Goal: Information Seeking & Learning: Learn about a topic

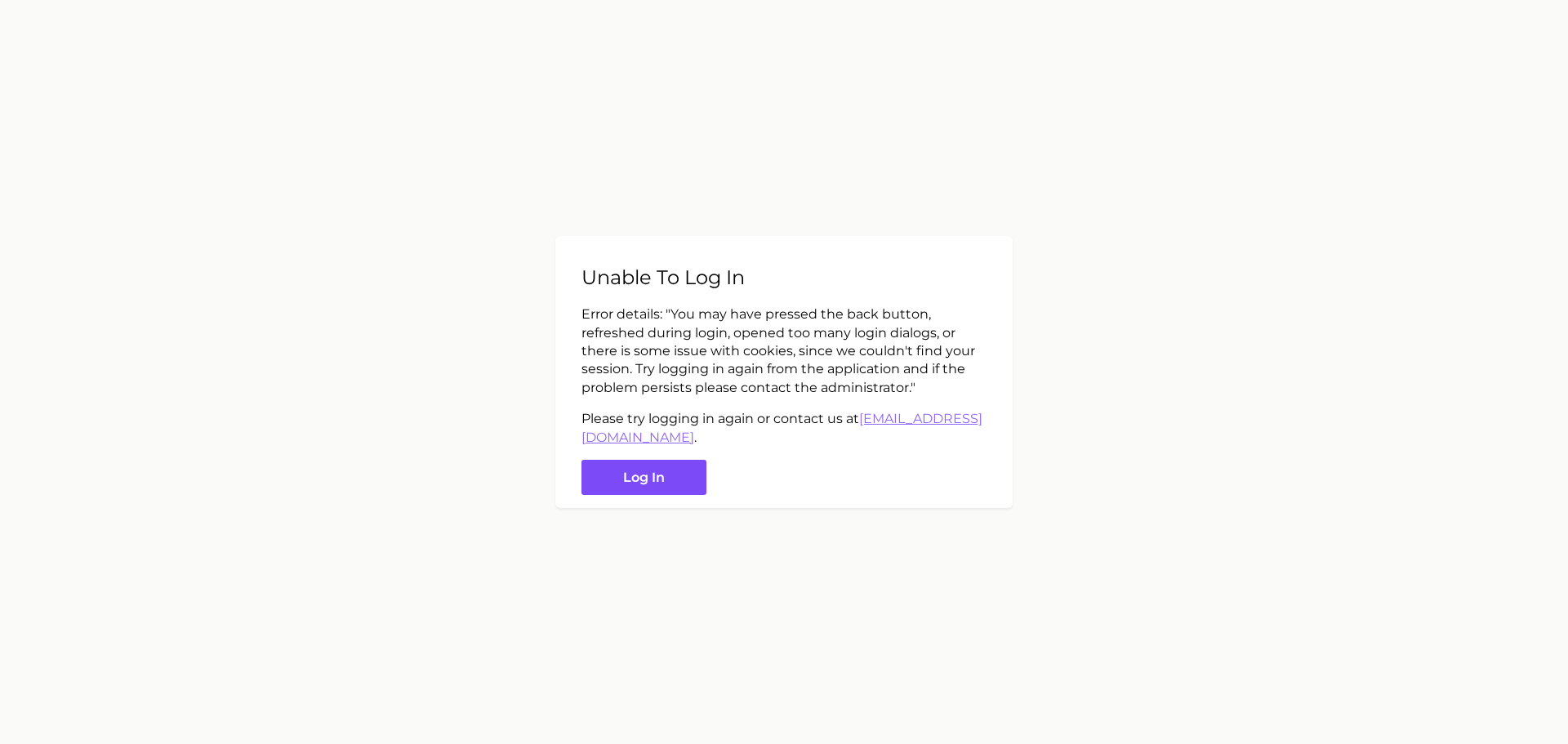
click at [643, 483] on button "Log in" at bounding box center [643, 478] width 125 height 35
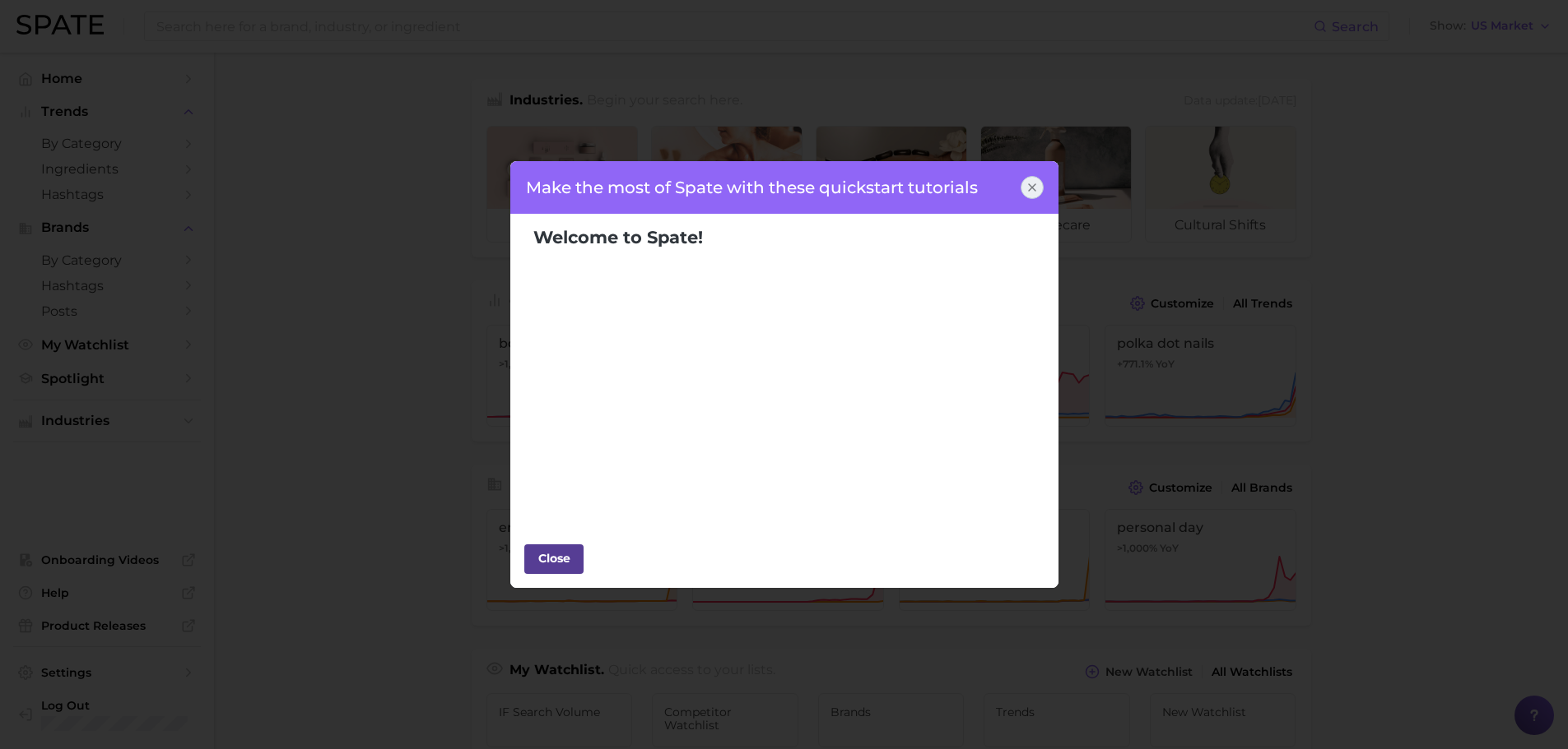
click at [548, 557] on div "Close" at bounding box center [554, 559] width 50 height 25
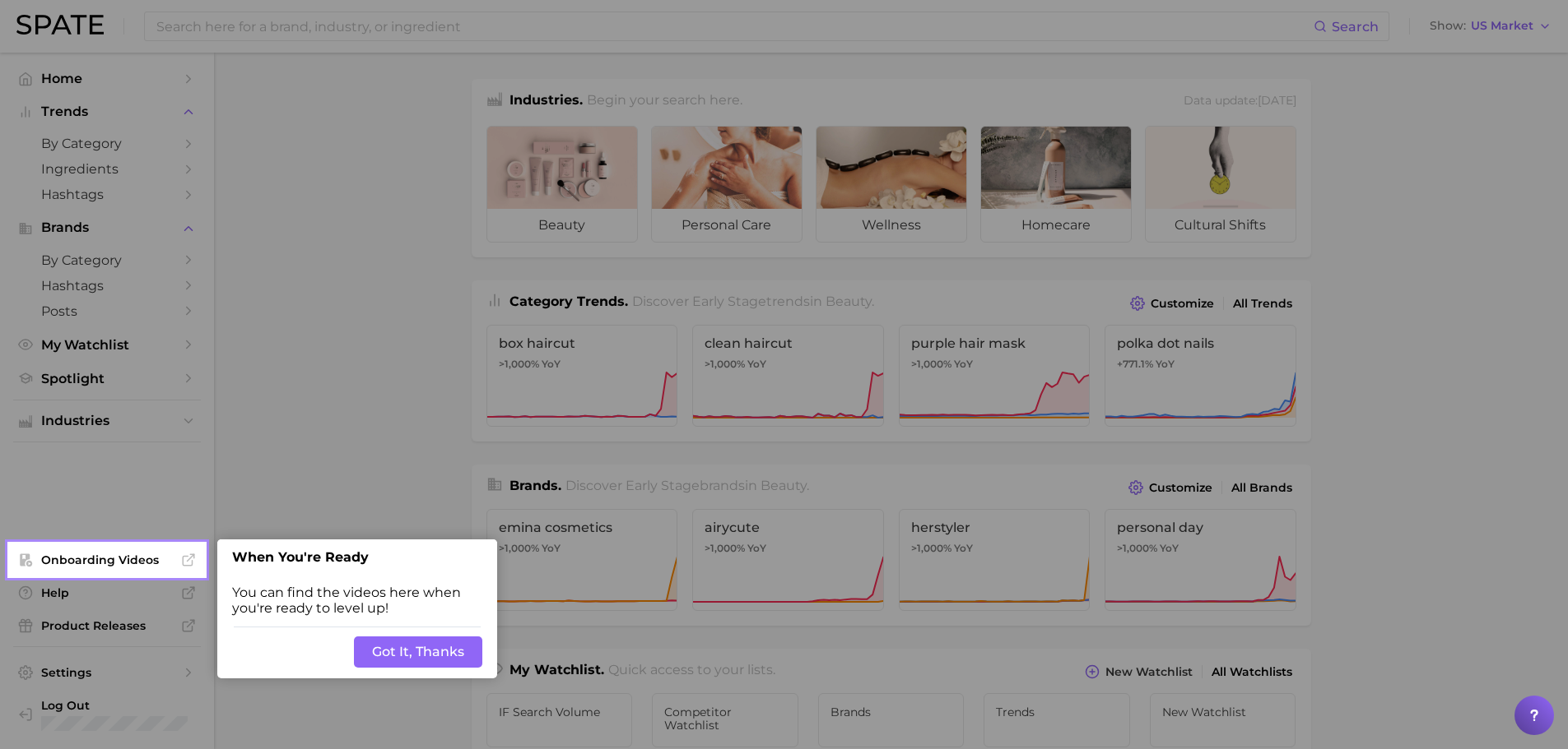
click at [418, 661] on button "Got It, Thanks" at bounding box center [418, 653] width 128 height 32
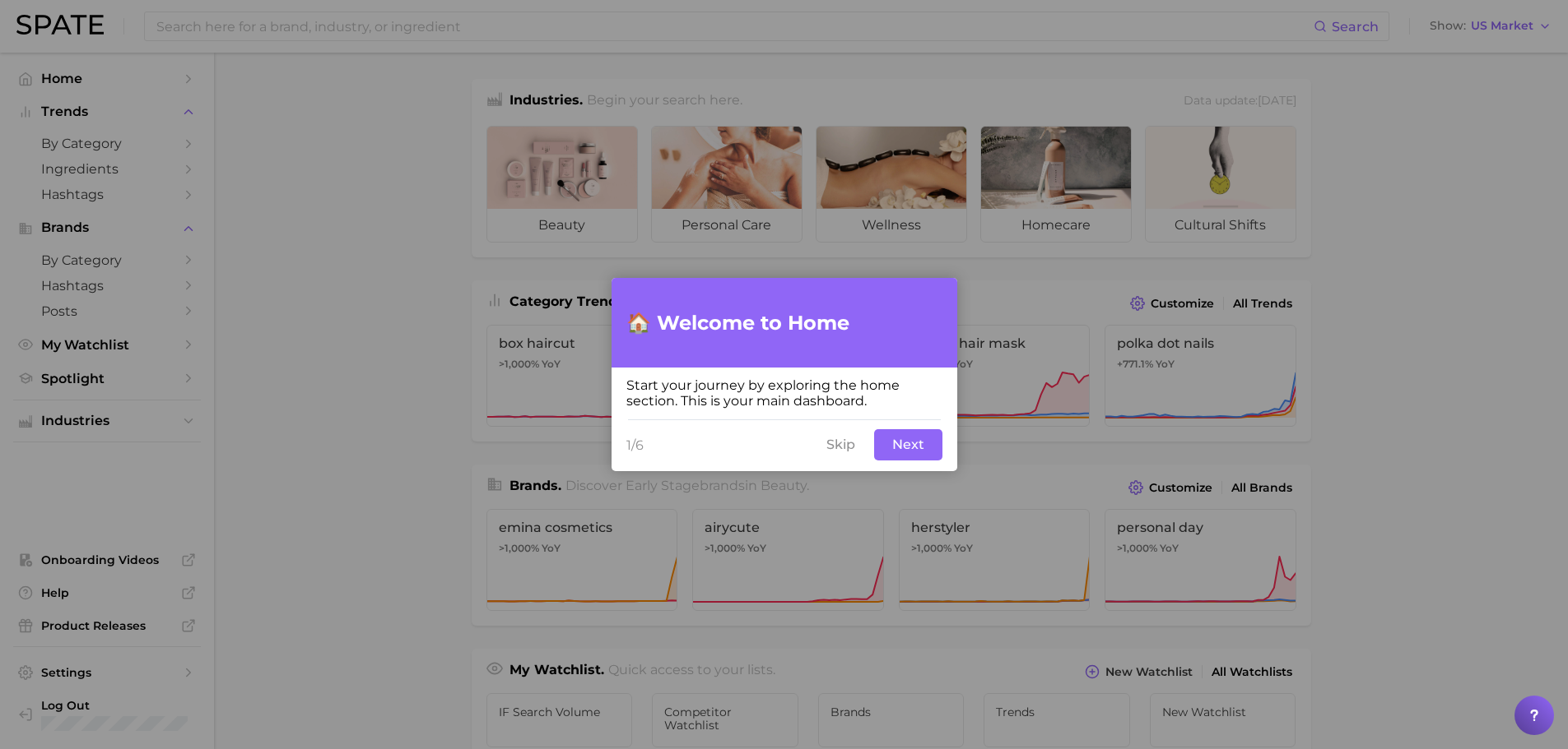
click at [840, 445] on button "Skip" at bounding box center [841, 445] width 49 height 32
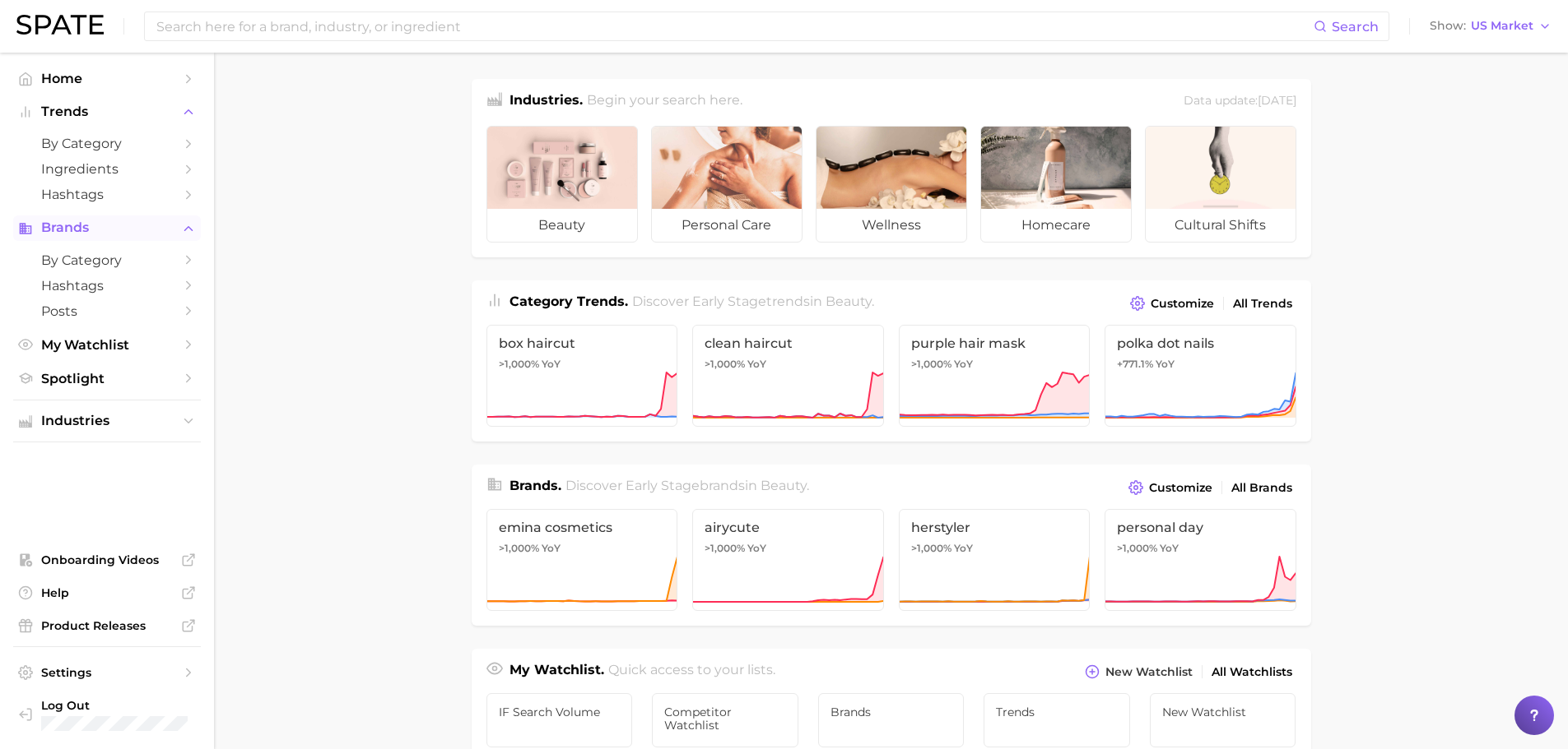
click at [74, 227] on span "Brands" at bounding box center [106, 227] width 132 height 15
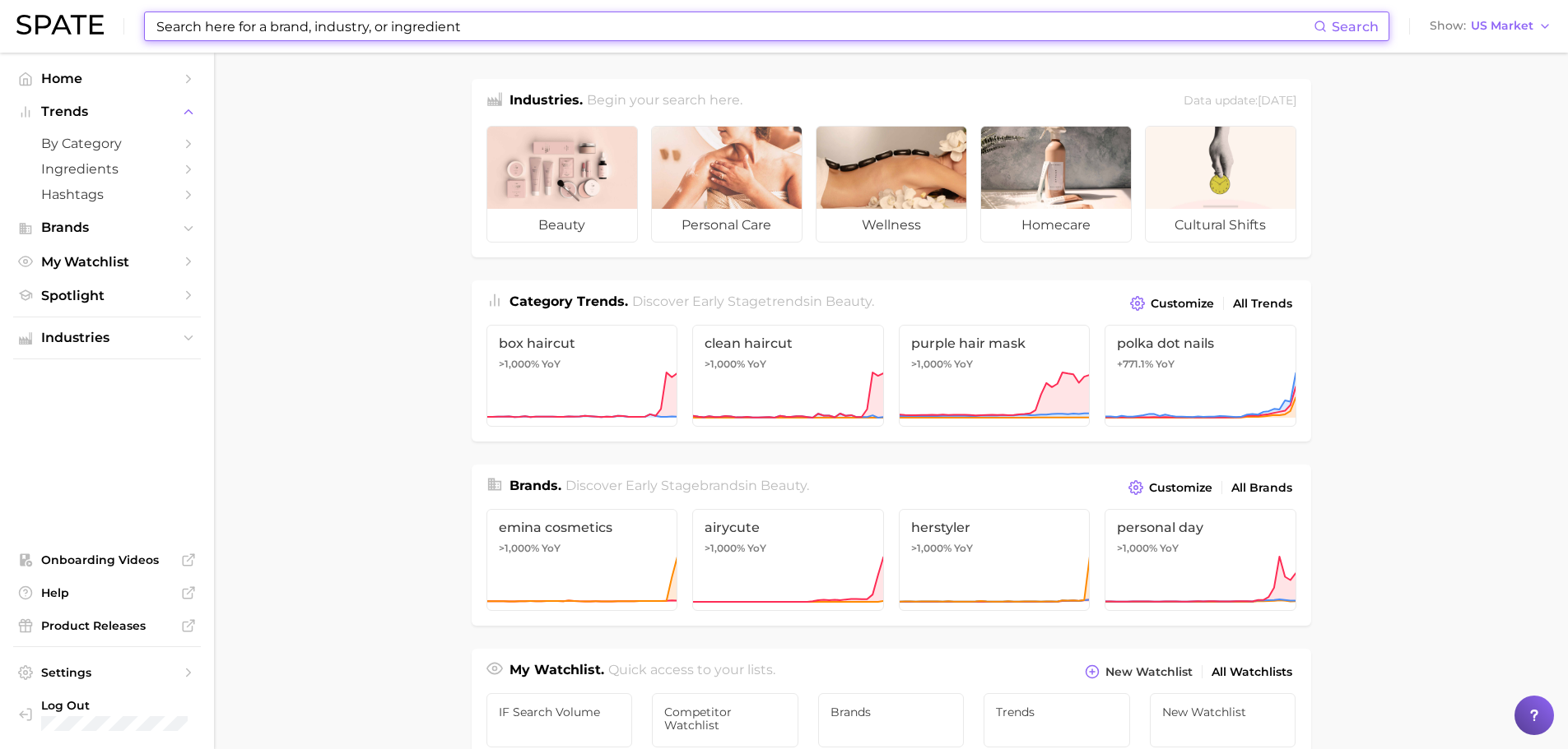
click at [256, 28] on input at bounding box center [734, 26] width 1159 height 28
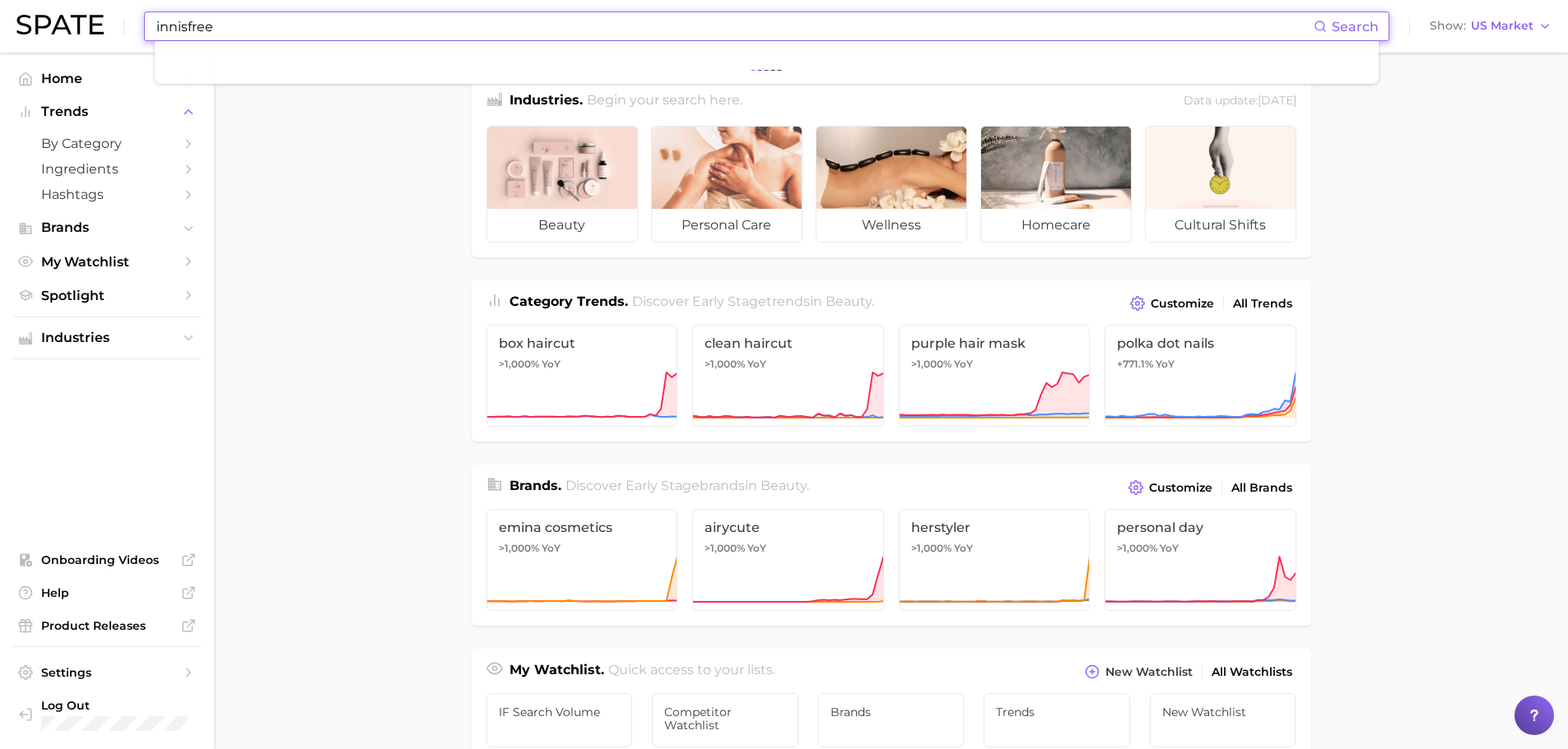
type input "innisfree"
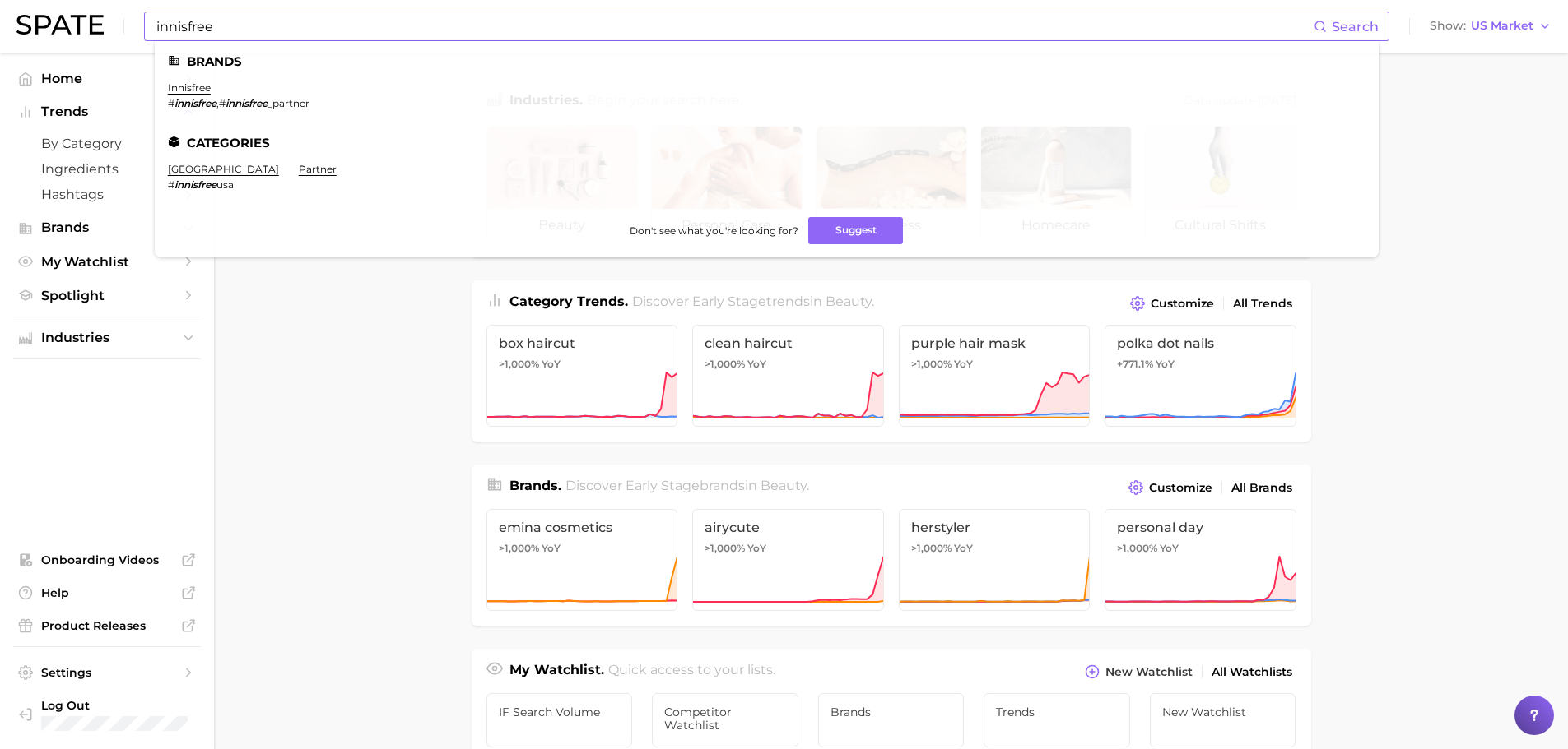
click at [167, 89] on ul "Brands innisfree # innisfree , # innisfree _partner Categories united states # …" at bounding box center [766, 149] width 1224 height 216
click at [178, 87] on link "innisfree" at bounding box center [189, 87] width 43 height 12
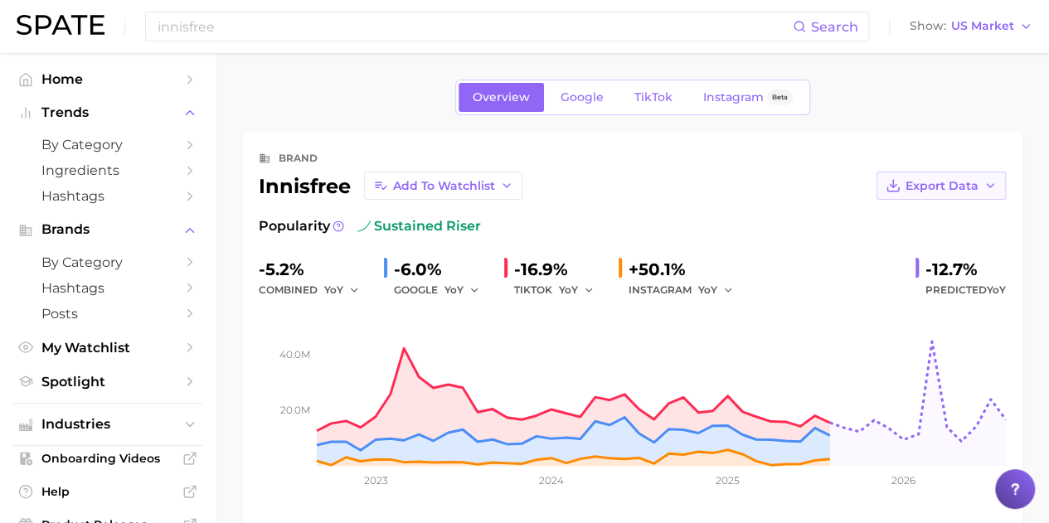
click at [959, 182] on span "Export Data" at bounding box center [942, 186] width 73 height 14
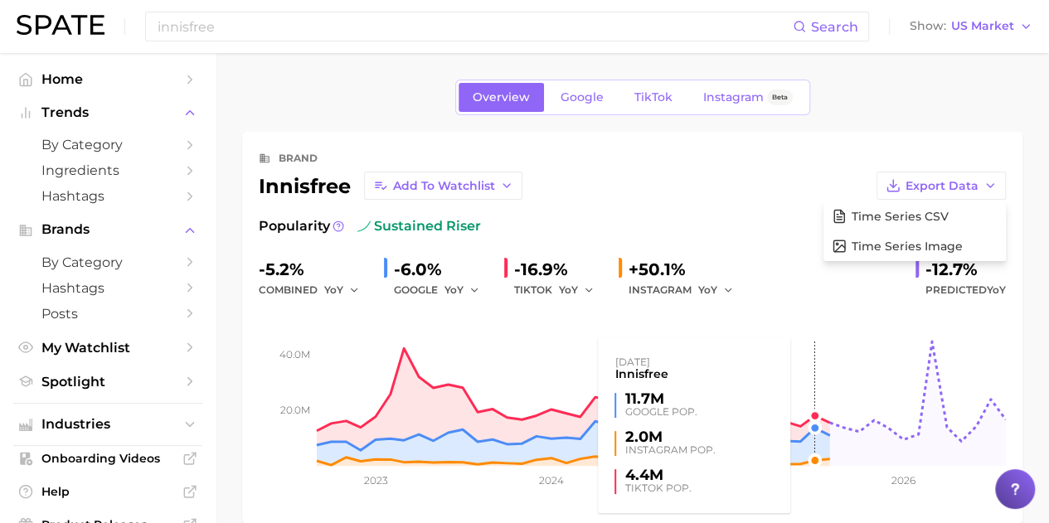
click at [804, 333] on rect at bounding box center [632, 383] width 747 height 166
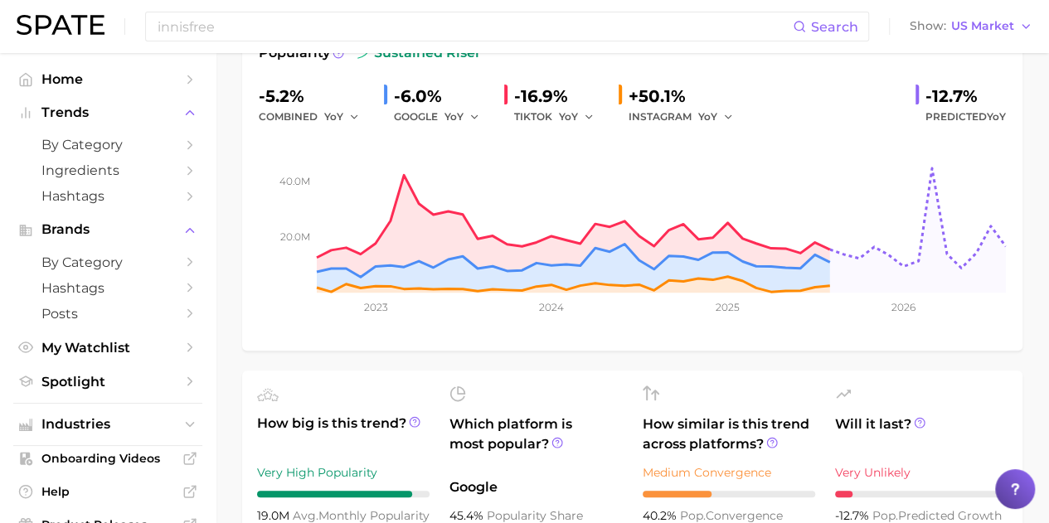
scroll to position [166, 0]
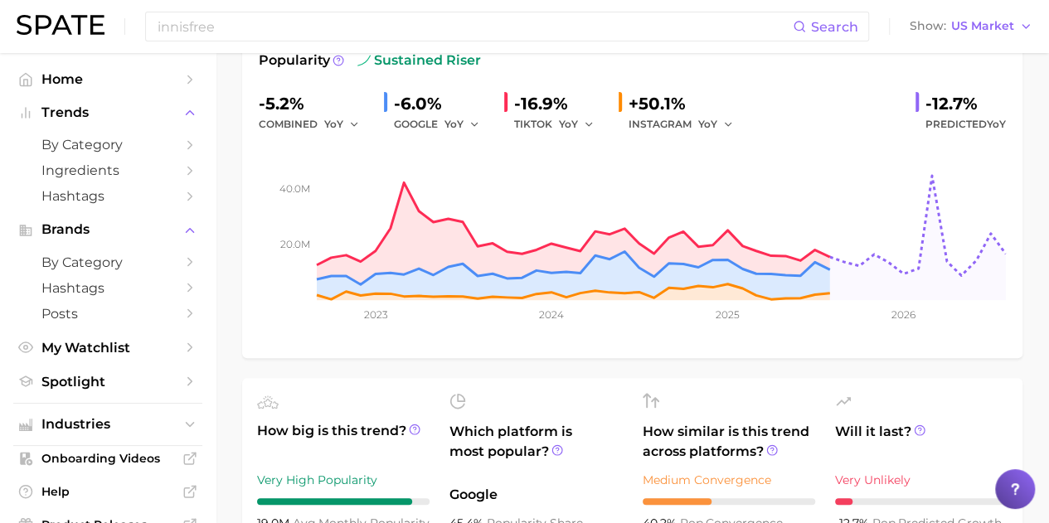
click at [324, 99] on div "-5.2%" at bounding box center [315, 103] width 112 height 27
click at [345, 122] on button "YoY" at bounding box center [342, 124] width 36 height 20
click at [352, 213] on span "MoM" at bounding box center [347, 210] width 29 height 14
click at [365, 124] on icon "button" at bounding box center [360, 125] width 12 height 12
click at [356, 155] on button "YoY" at bounding box center [415, 151] width 182 height 30
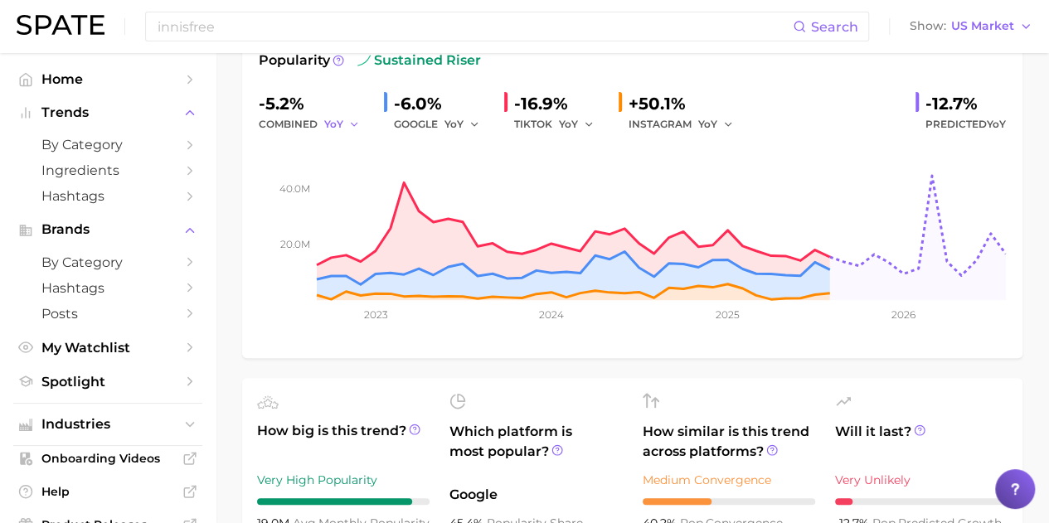
click at [353, 119] on icon "button" at bounding box center [354, 125] width 12 height 12
click at [362, 206] on button "MoM" at bounding box center [415, 211] width 182 height 30
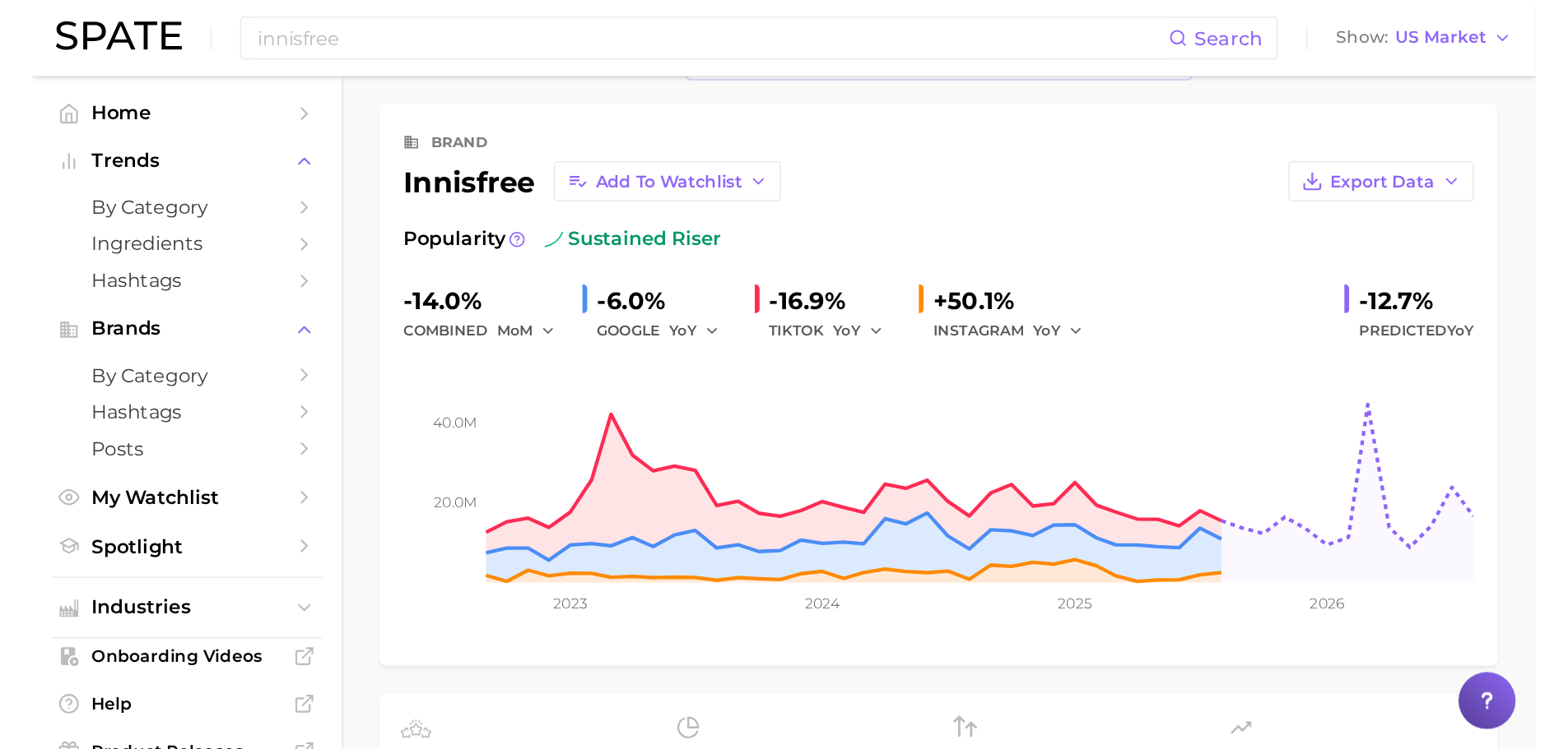
scroll to position [82, 0]
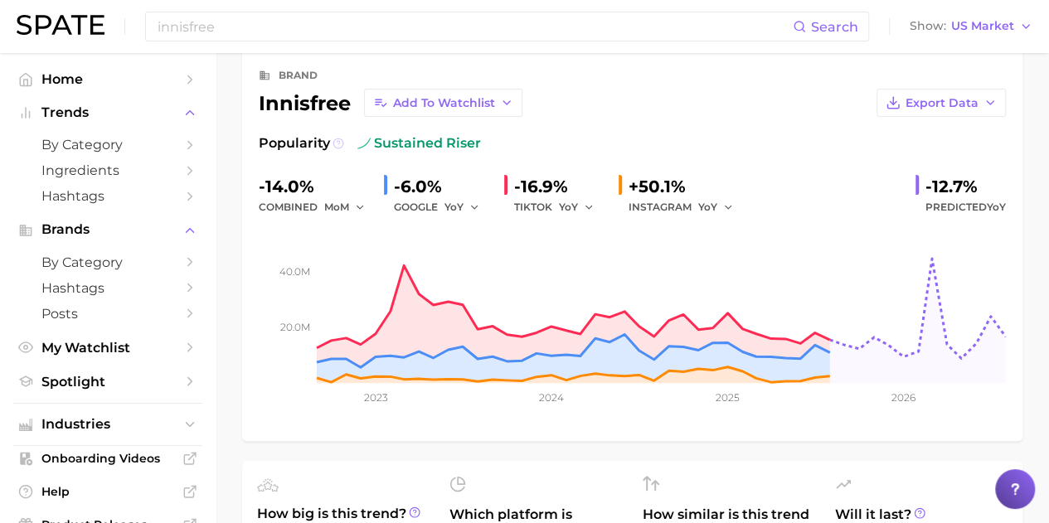
click at [340, 141] on icon at bounding box center [339, 144] width 12 height 12
click at [748, 136] on div "Popularity sustained riser" at bounding box center [632, 144] width 747 height 20
click at [718, 206] on button "YoY" at bounding box center [716, 207] width 36 height 20
click at [736, 166] on div "Popularity sustained riser -14.0% combined MoM -6.0% GOOGLE YoY -16.9% TIKTOK Y…" at bounding box center [632, 279] width 747 height 291
click at [707, 203] on span "YoY" at bounding box center [707, 207] width 19 height 14
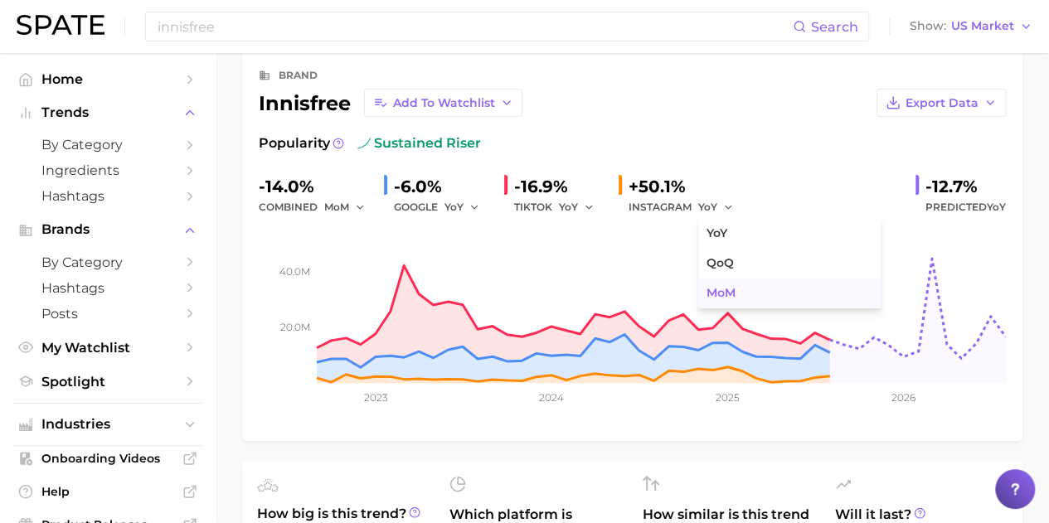
click at [732, 288] on span "MoM" at bounding box center [721, 293] width 29 height 14
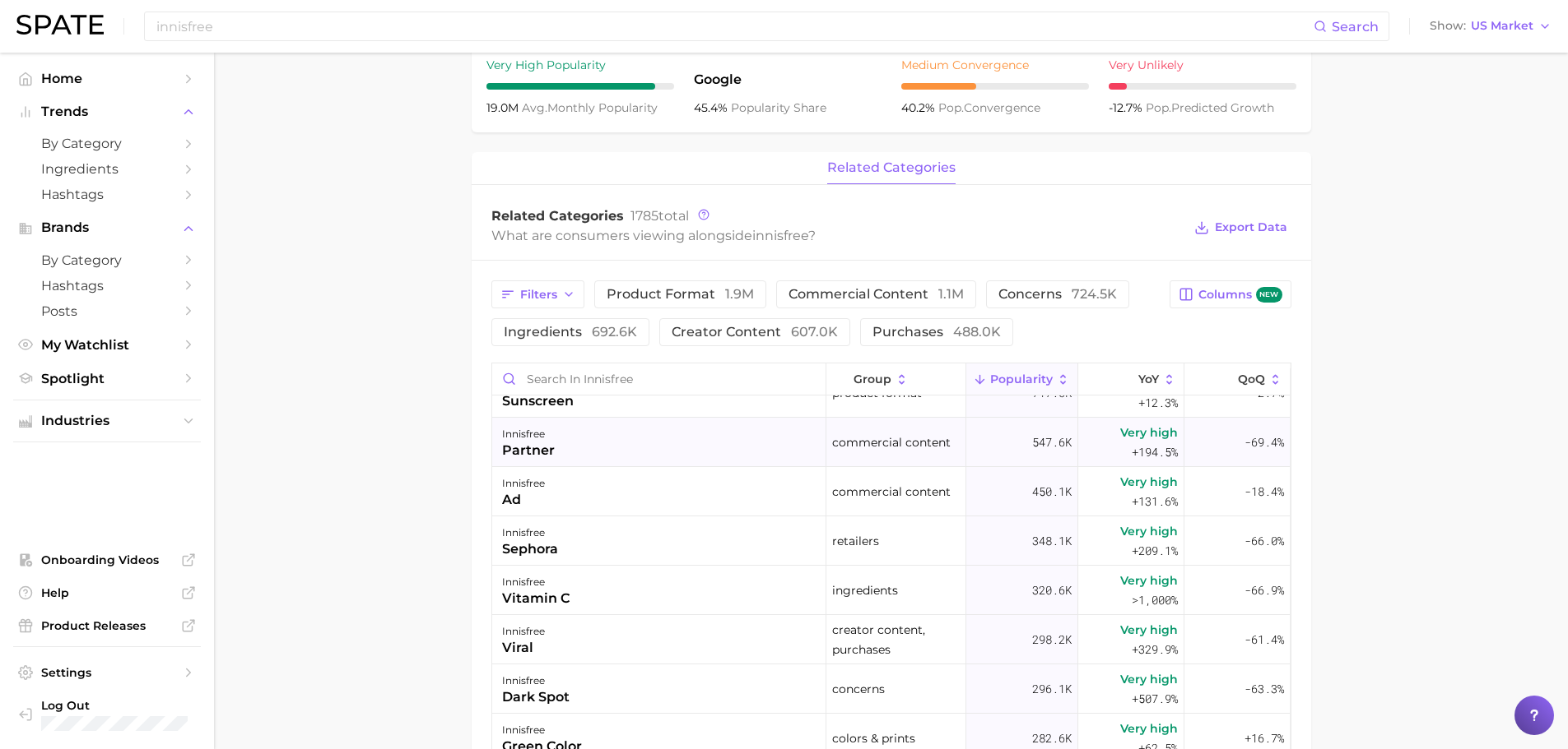
scroll to position [0, 0]
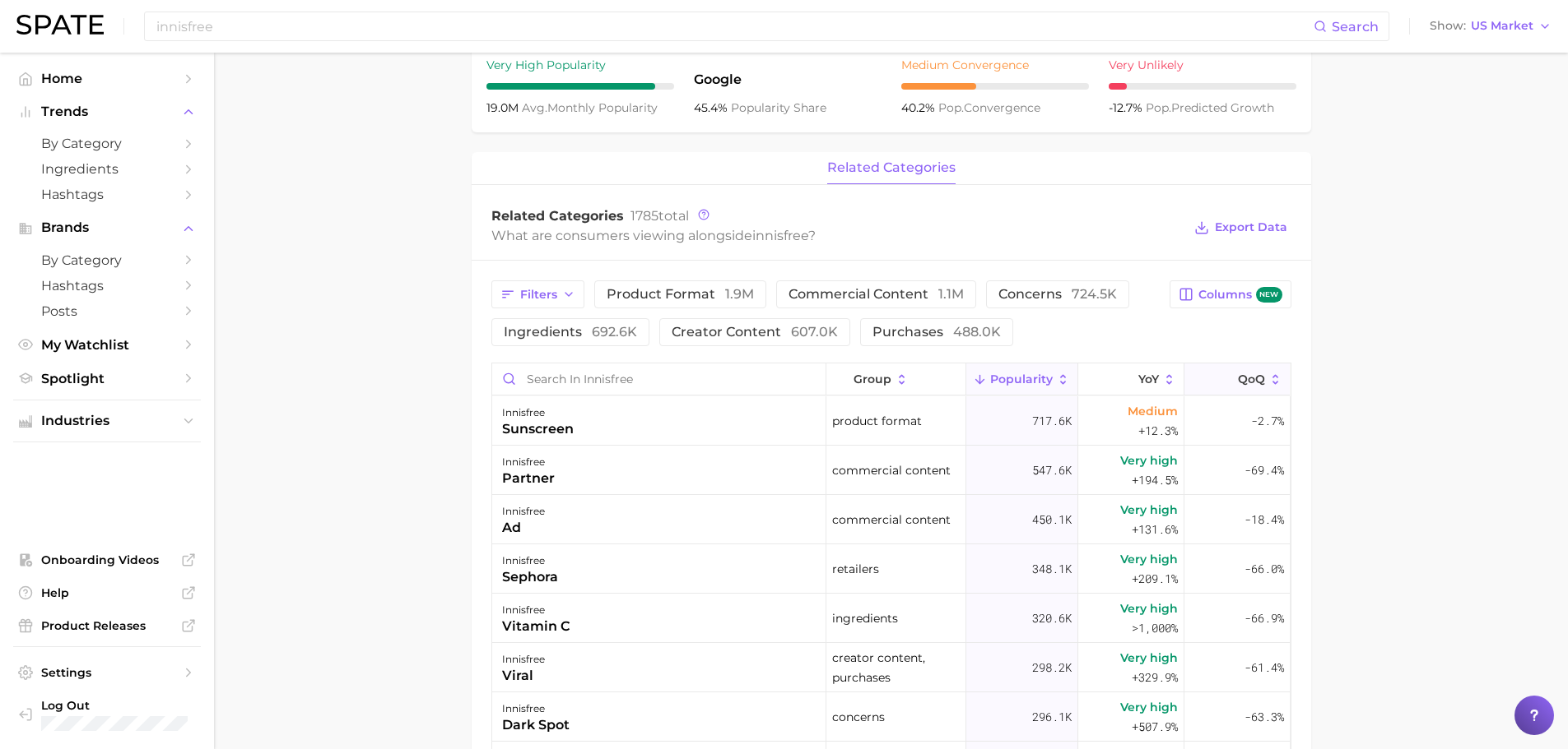
click at [1268, 383] on icon at bounding box center [1275, 380] width 15 height 15
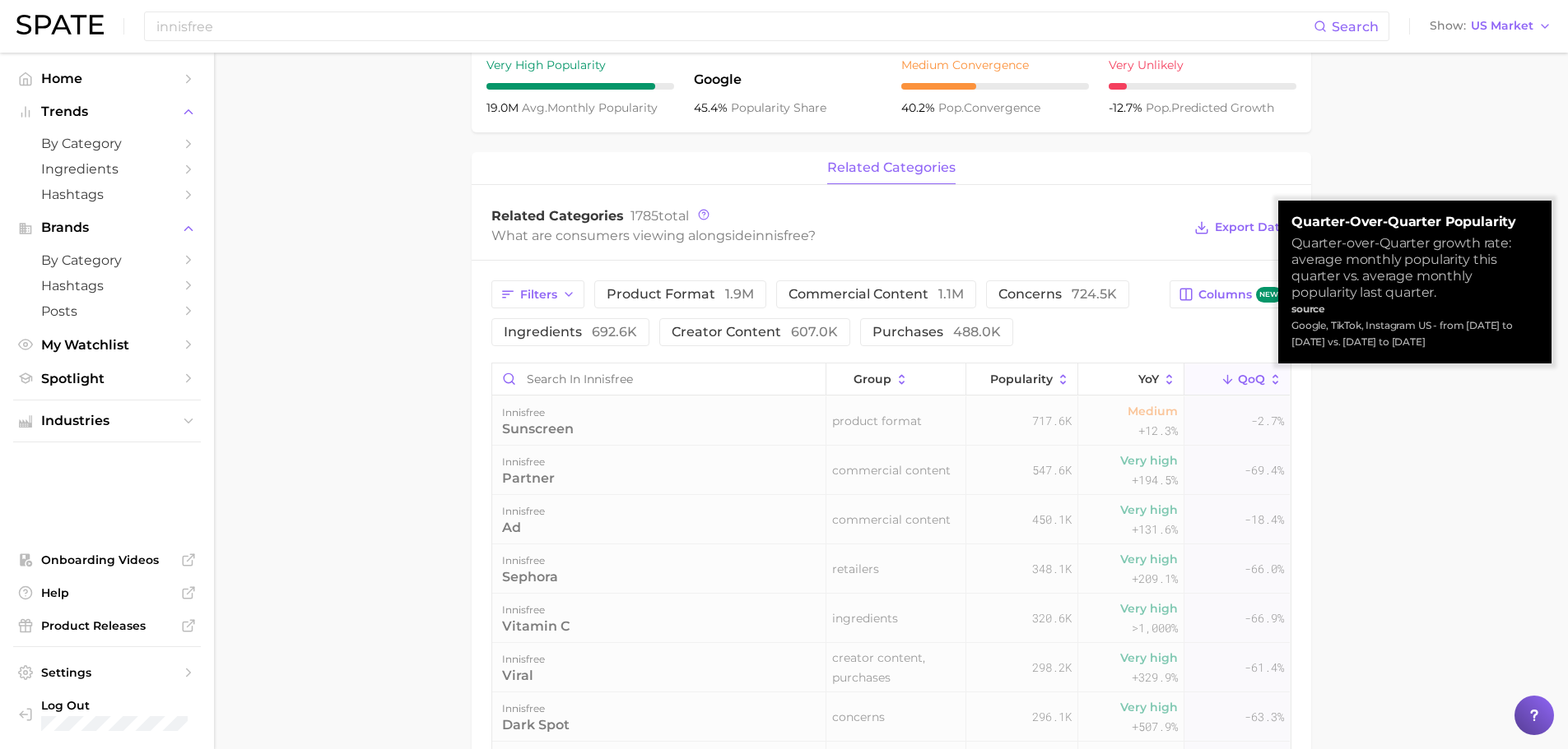
click at [1268, 384] on icon at bounding box center [1275, 380] width 15 height 15
click at [1306, 403] on div "Filters product format 1.9m commercial content 1.1m concerns 724.5k ingredients…" at bounding box center [891, 696] width 840 height 871
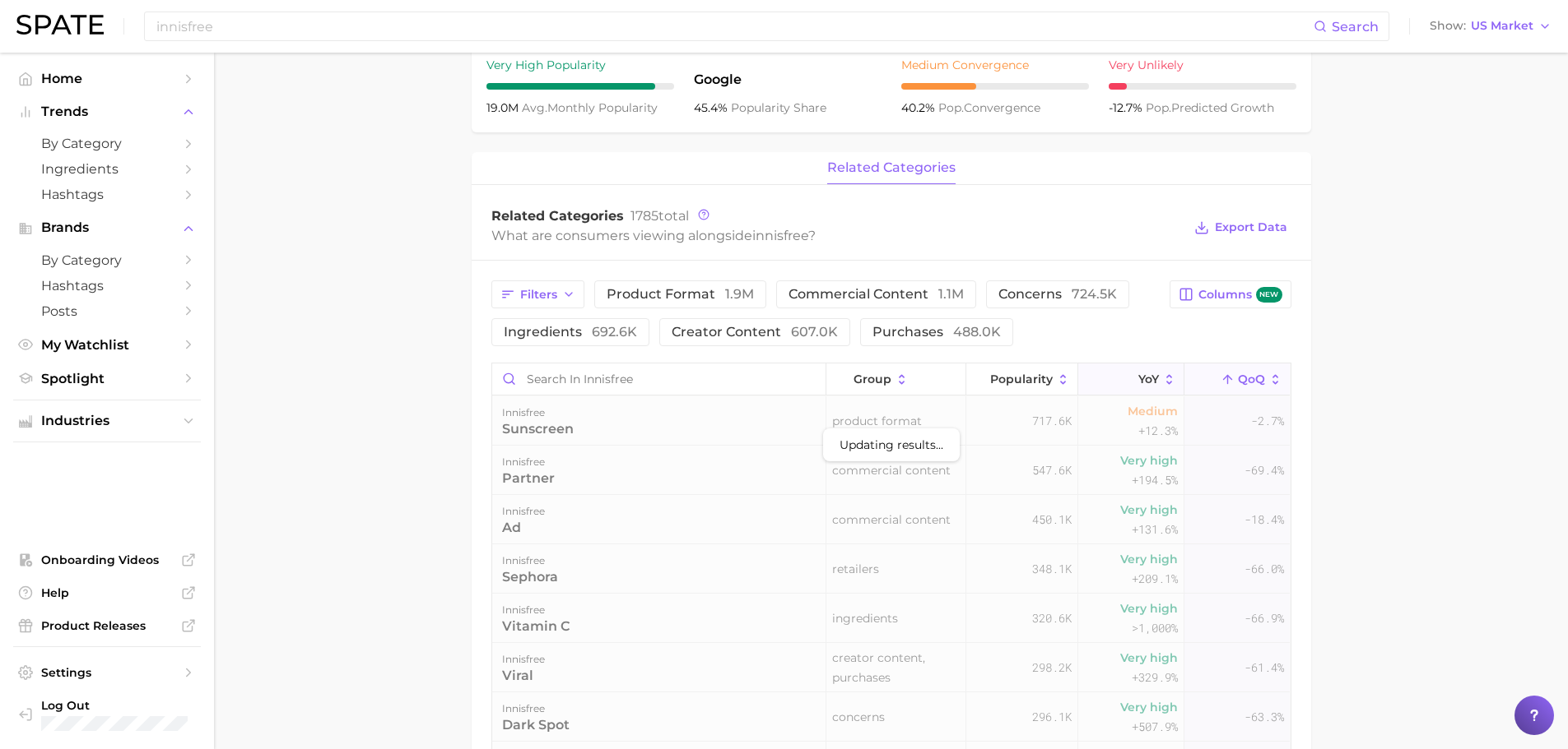
click at [1162, 385] on icon at bounding box center [1169, 380] width 15 height 15
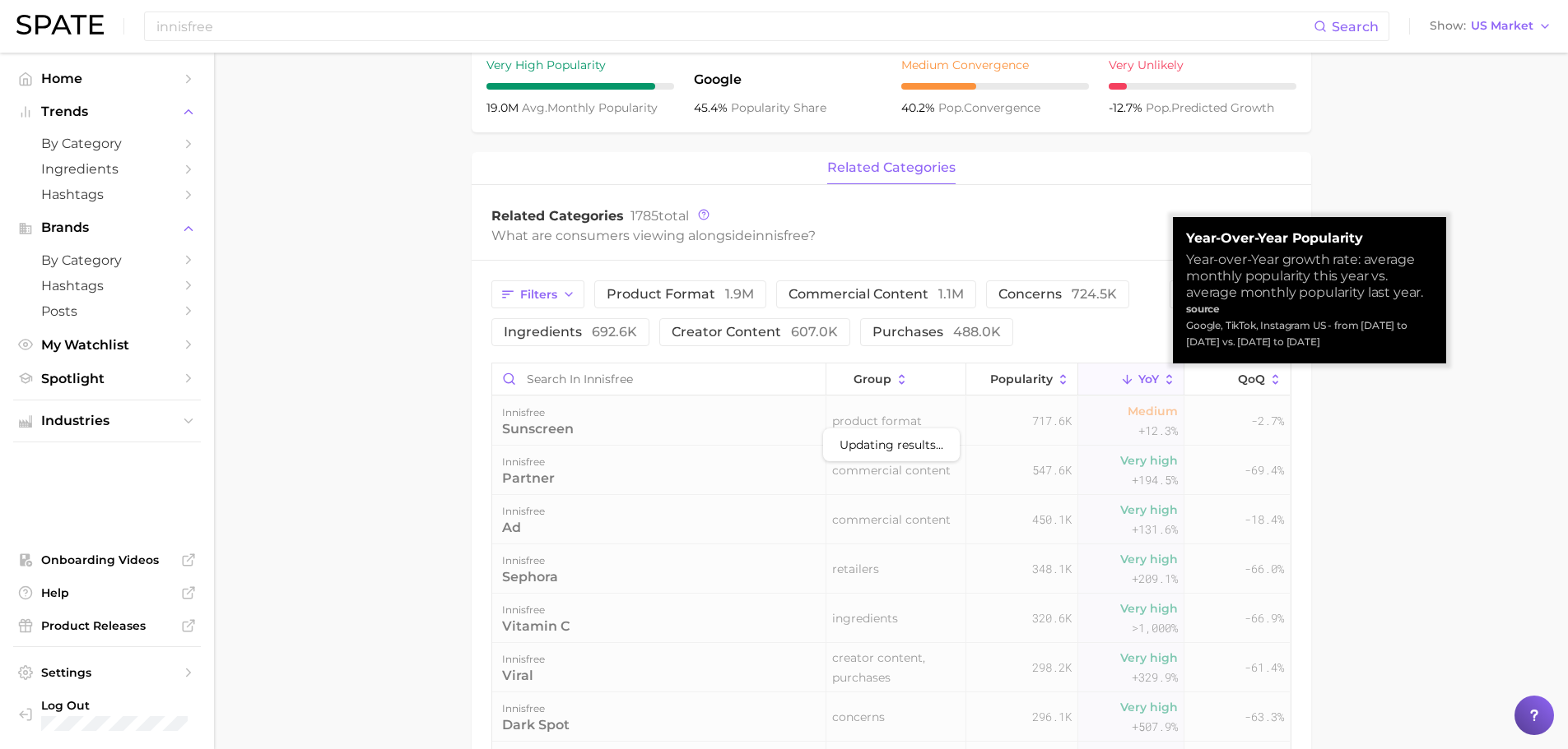
click at [1162, 378] on icon at bounding box center [1169, 380] width 15 height 15
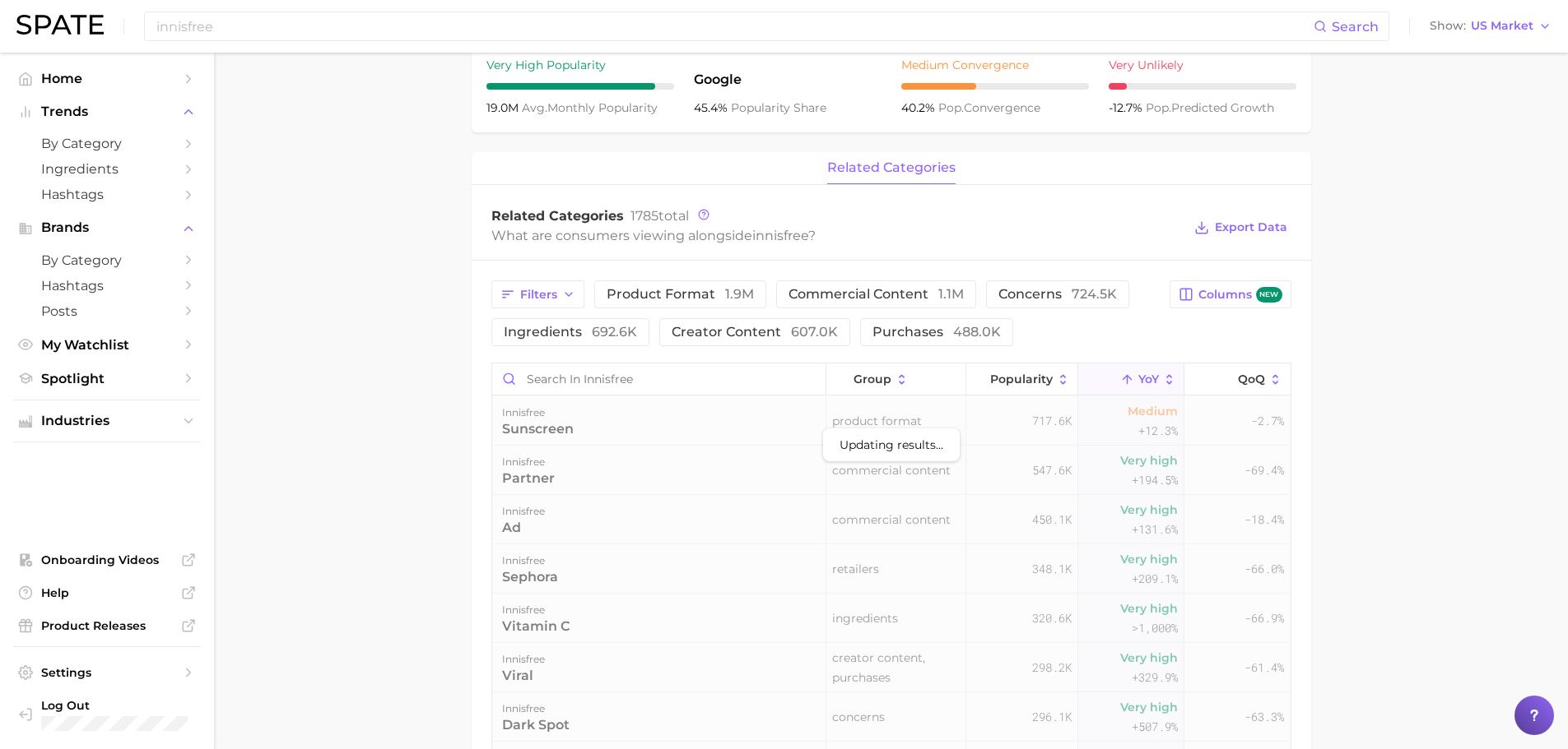
click at [1424, 470] on main "Overview Google TikTok Instagram Beta brand innisfree Add to Watchlist Export D…" at bounding box center [891, 345] width 1354 height 1737
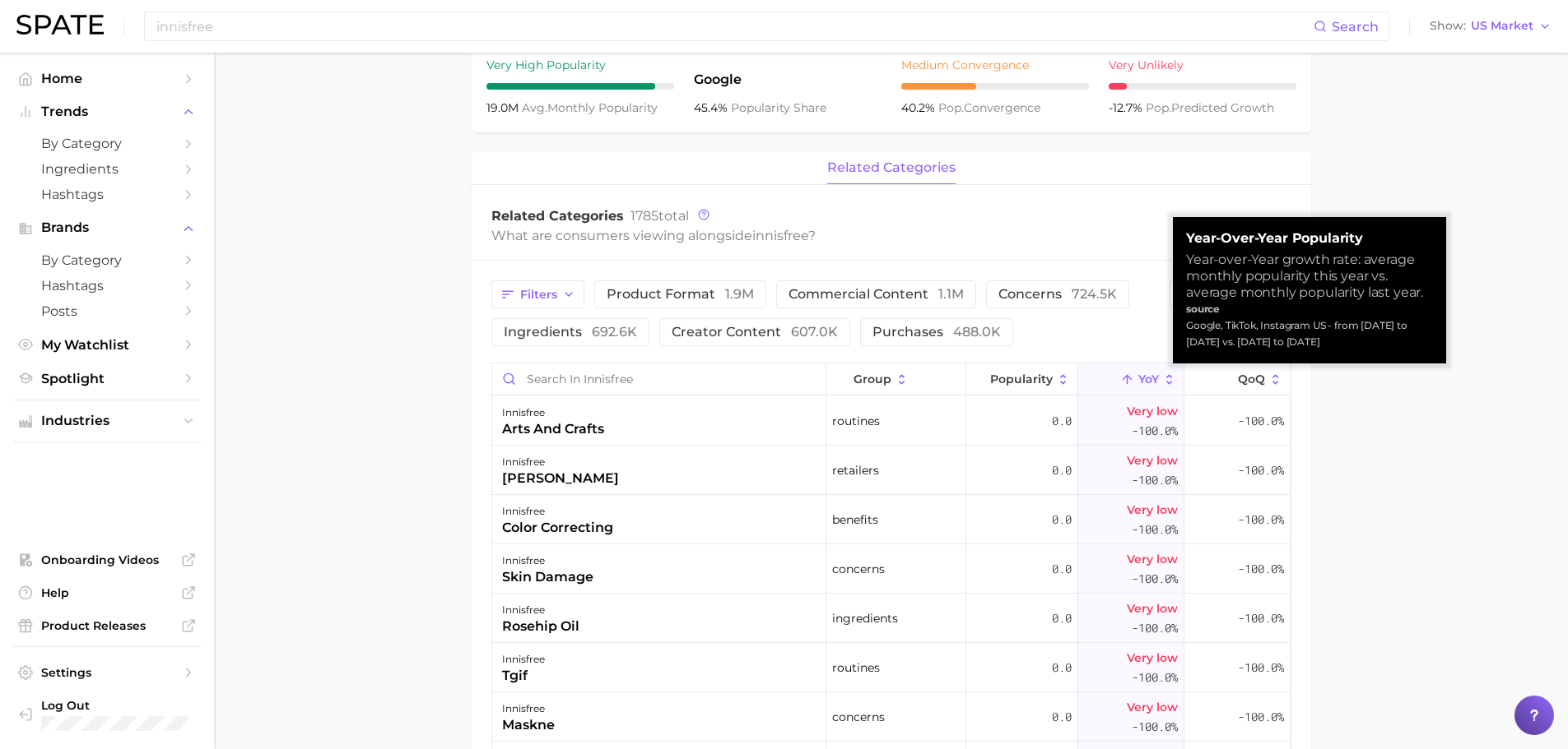
click at [1138, 381] on span "YoY" at bounding box center [1148, 379] width 21 height 13
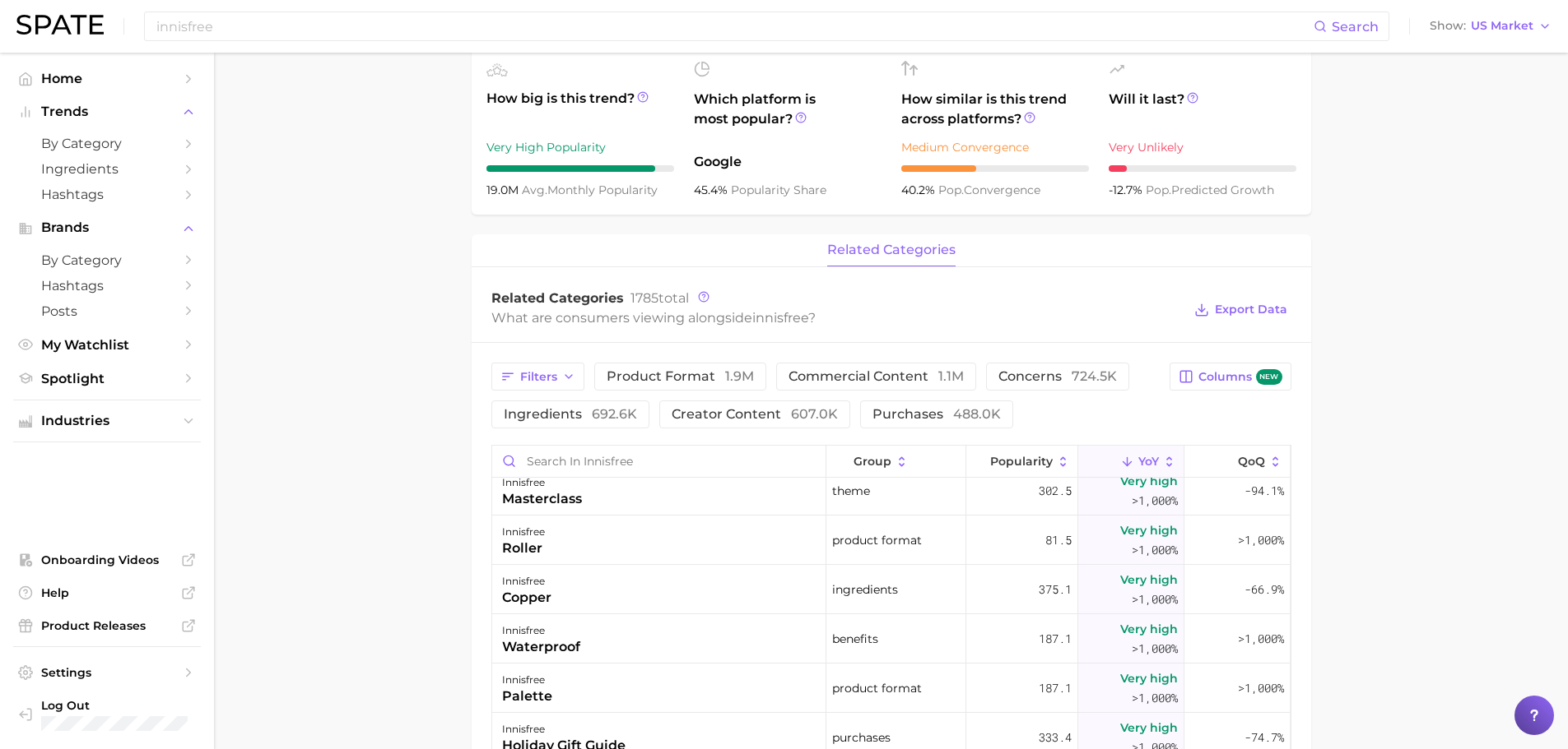
scroll to position [1234, 0]
